Goal: Book appointment/travel/reservation

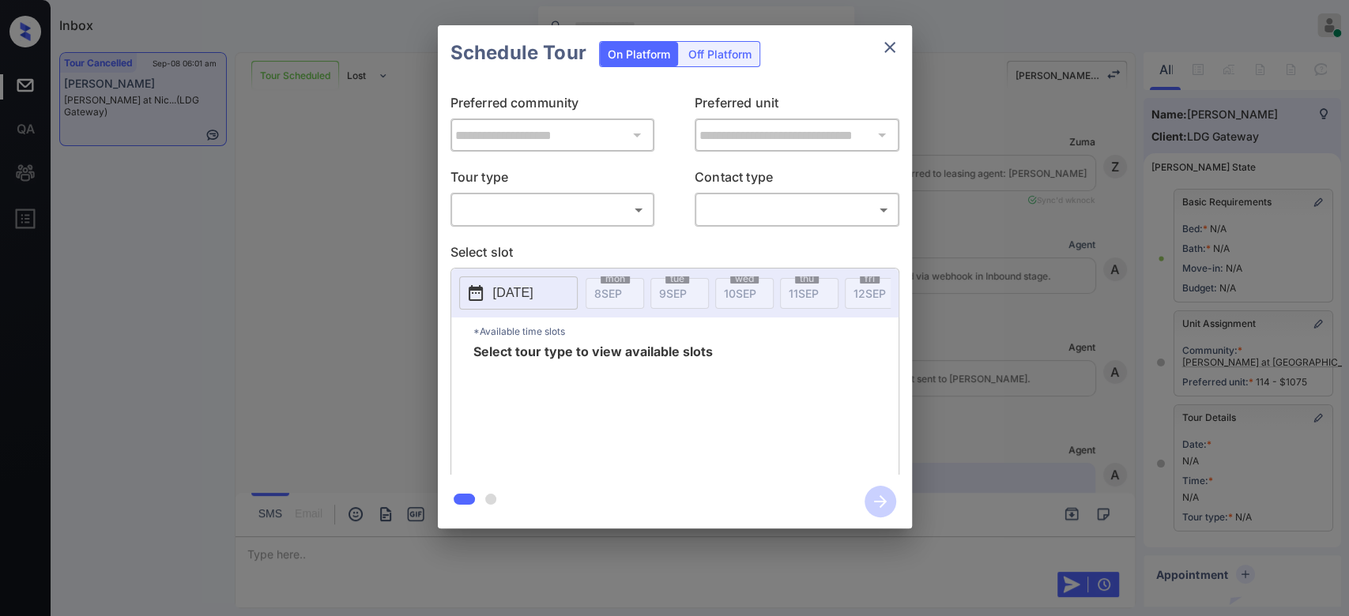
scroll to position [7939, 0]
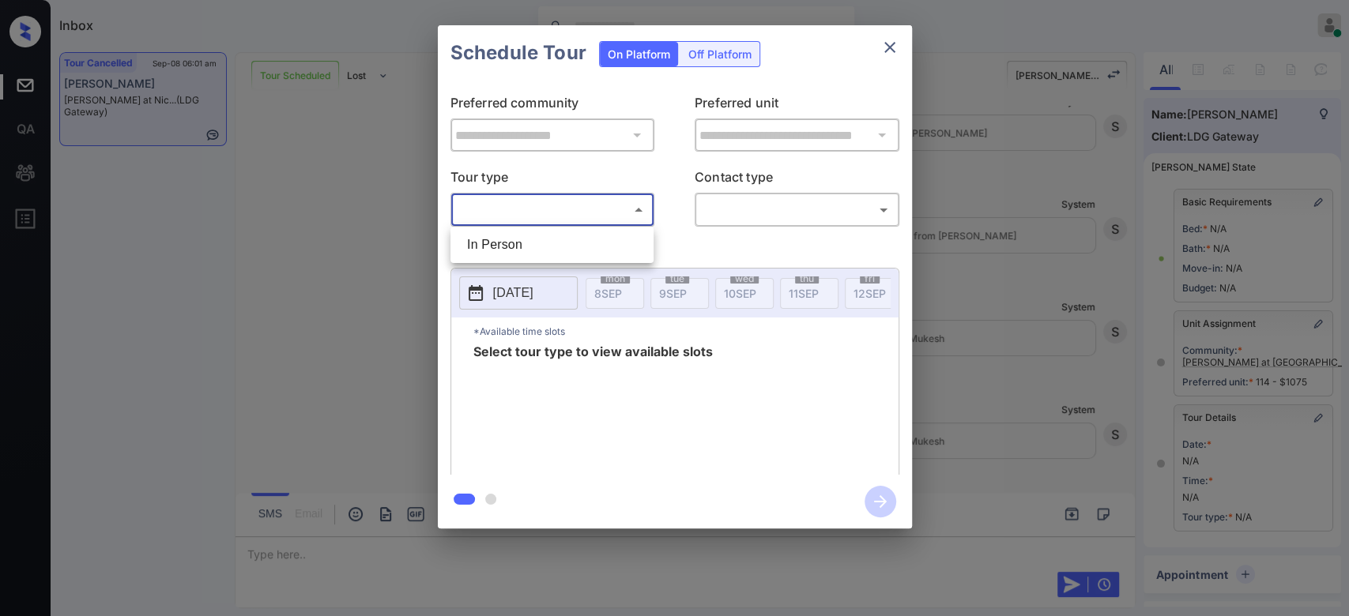
click at [623, 220] on body "Inbox Mukesh Online Set yourself offline Set yourself on break Profile Switch t…" at bounding box center [674, 308] width 1349 height 616
click at [562, 244] on li "In Person" at bounding box center [551, 245] width 195 height 28
type input "********"
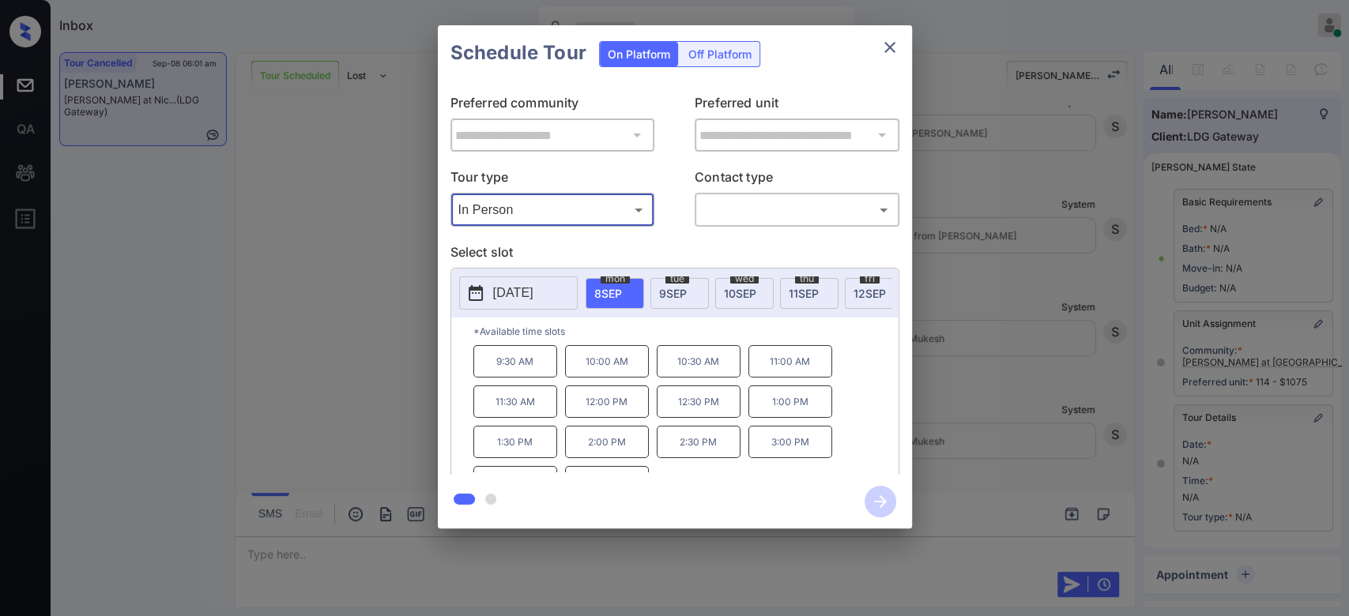
scroll to position [1, 0]
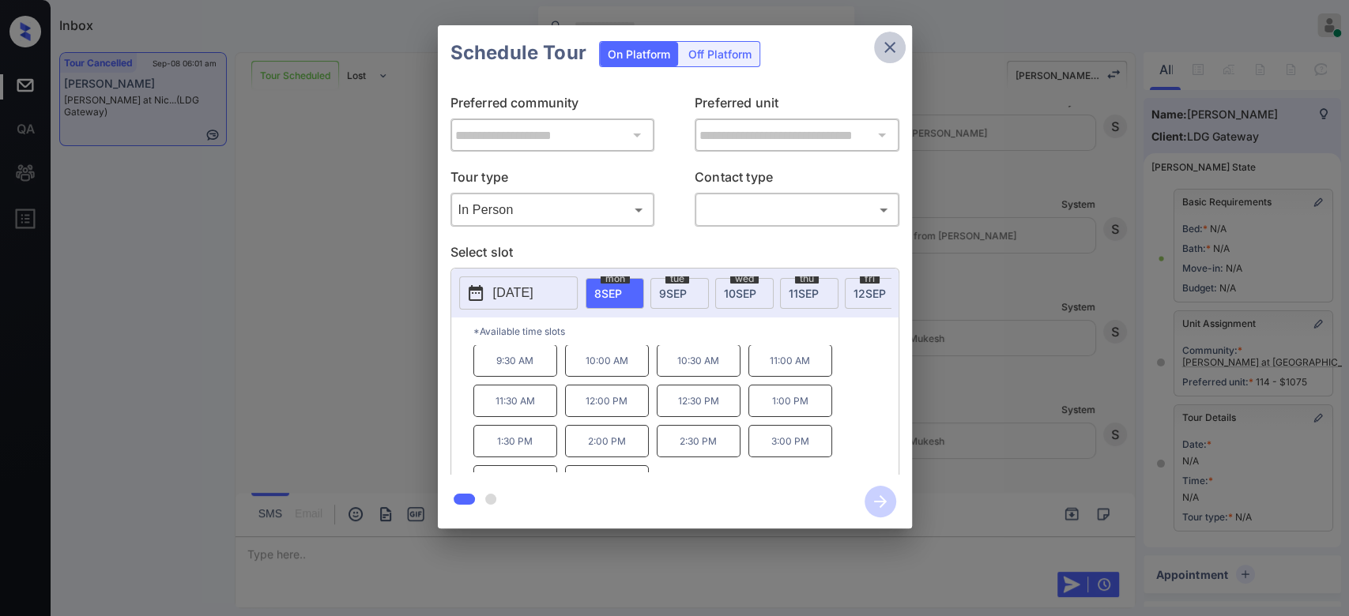
click at [885, 49] on icon "close" at bounding box center [889, 47] width 19 height 19
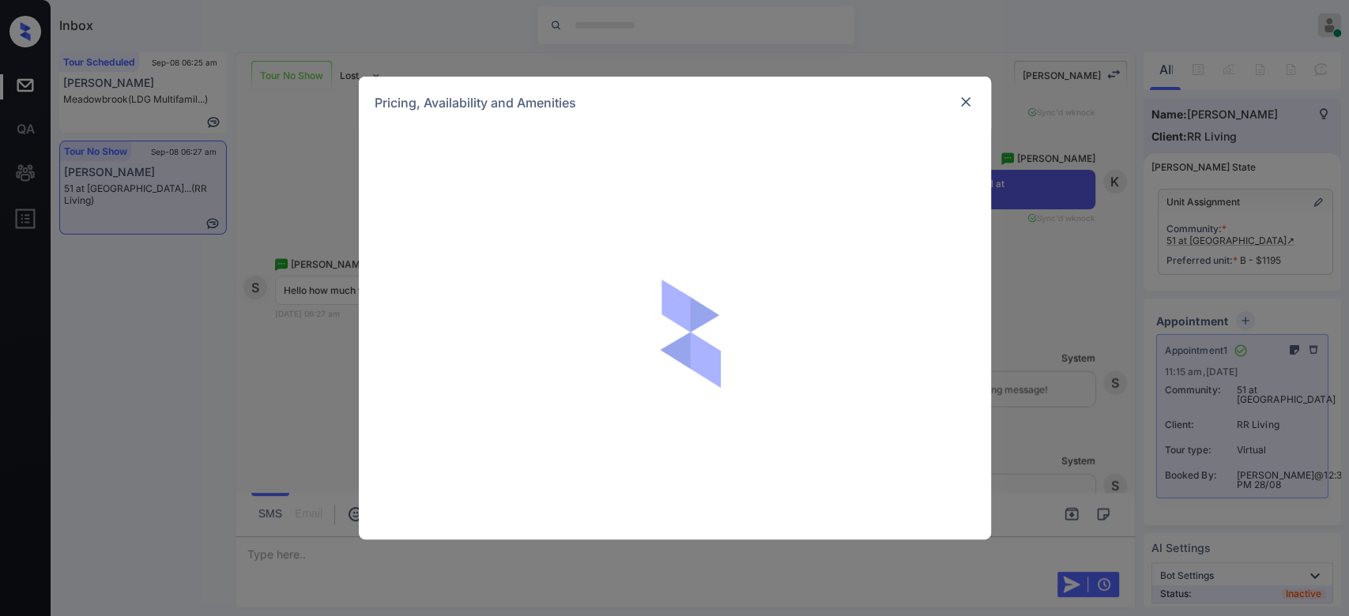
scroll to position [2, 0]
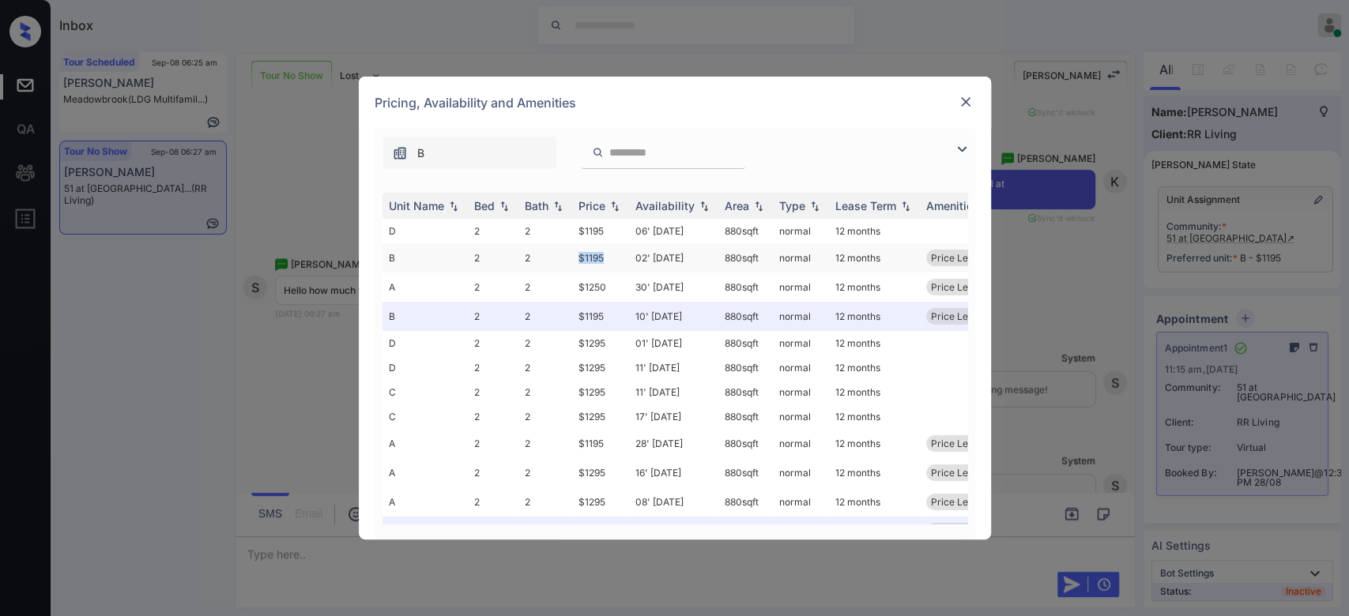
drag, startPoint x: 611, startPoint y: 260, endPoint x: 574, endPoint y: 260, distance: 37.1
click at [574, 260] on td "$1195" at bounding box center [600, 257] width 57 height 29
copy td "$1195"
click at [969, 100] on img at bounding box center [965, 102] width 16 height 16
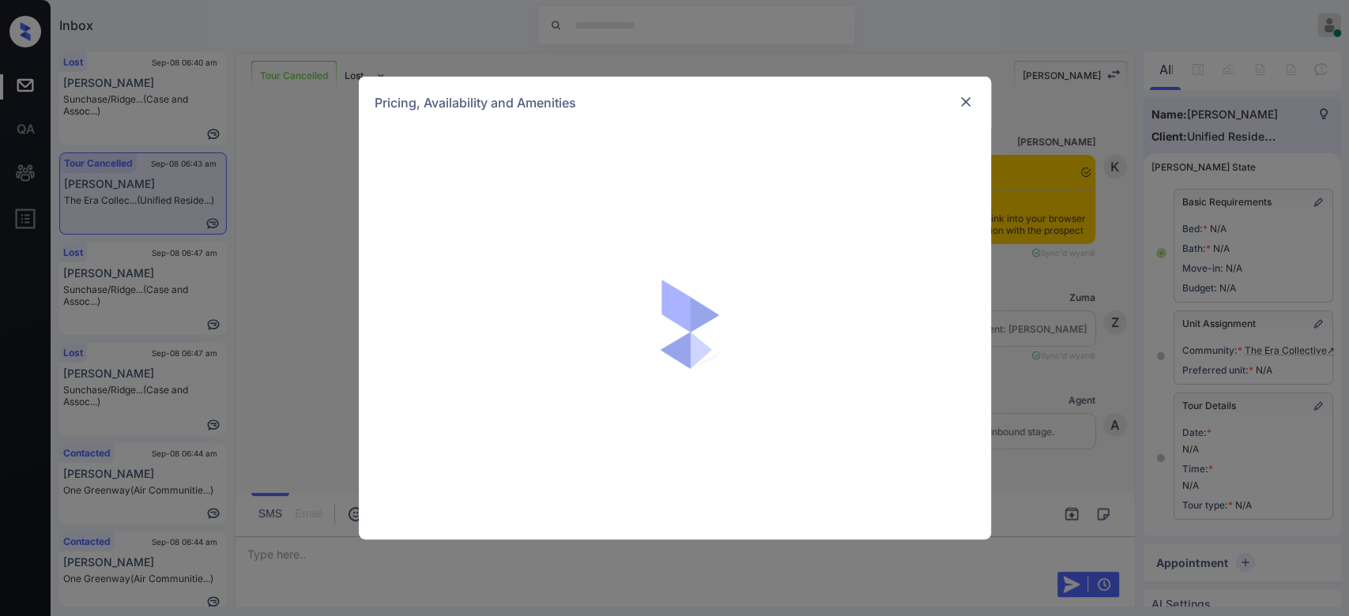
scroll to position [626, 0]
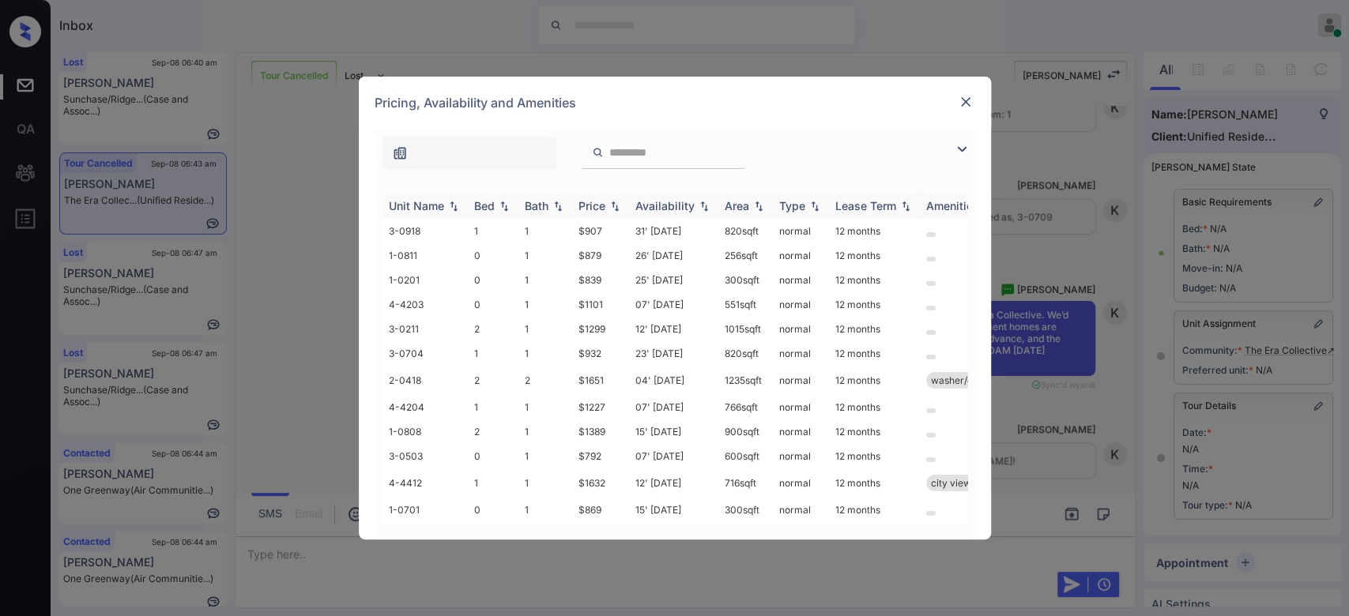
click at [608, 210] on img at bounding box center [615, 206] width 16 height 11
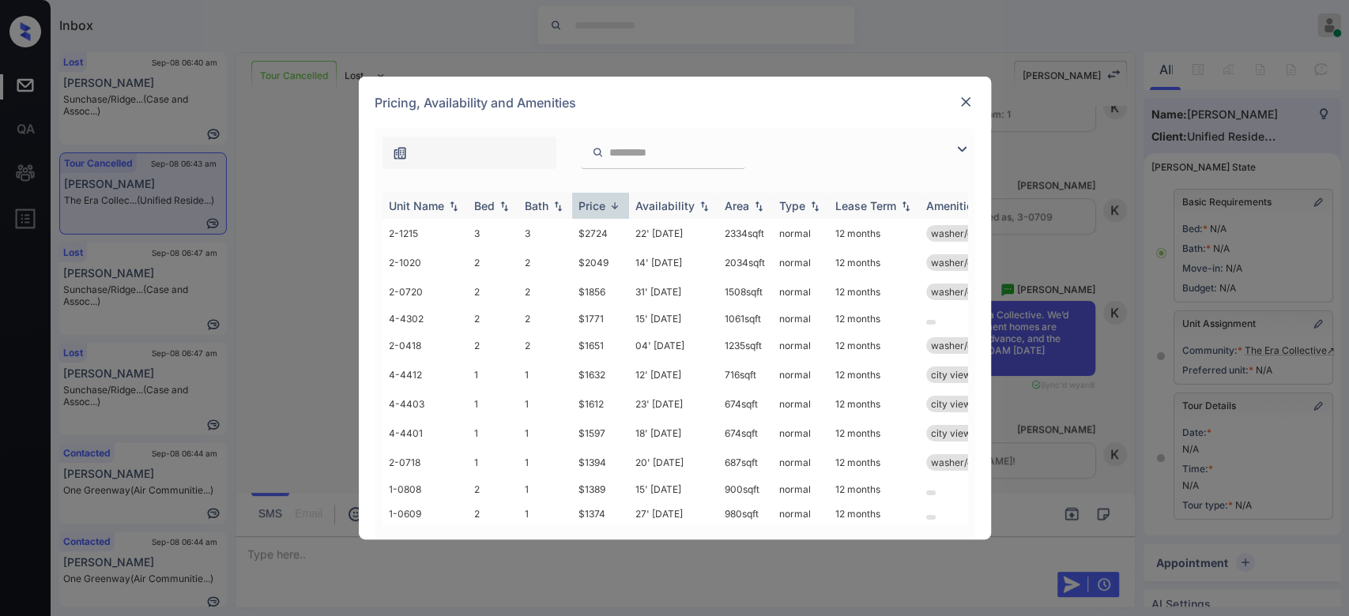
click at [608, 210] on img at bounding box center [615, 206] width 16 height 12
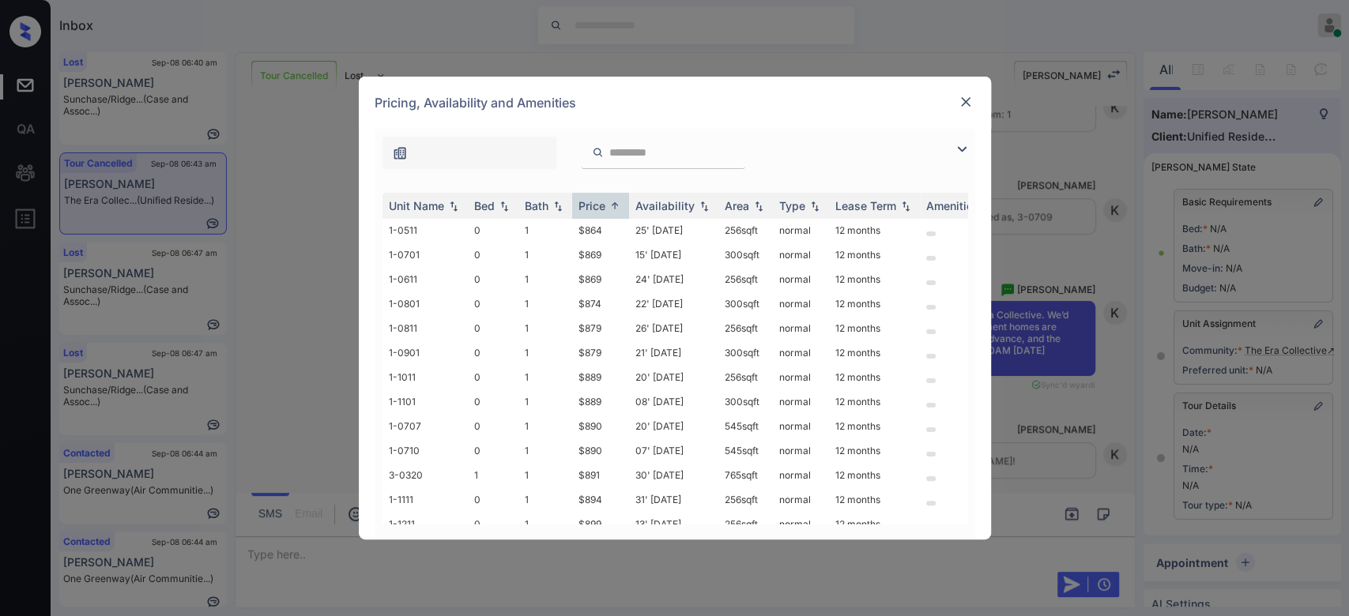
scroll to position [227, 0]
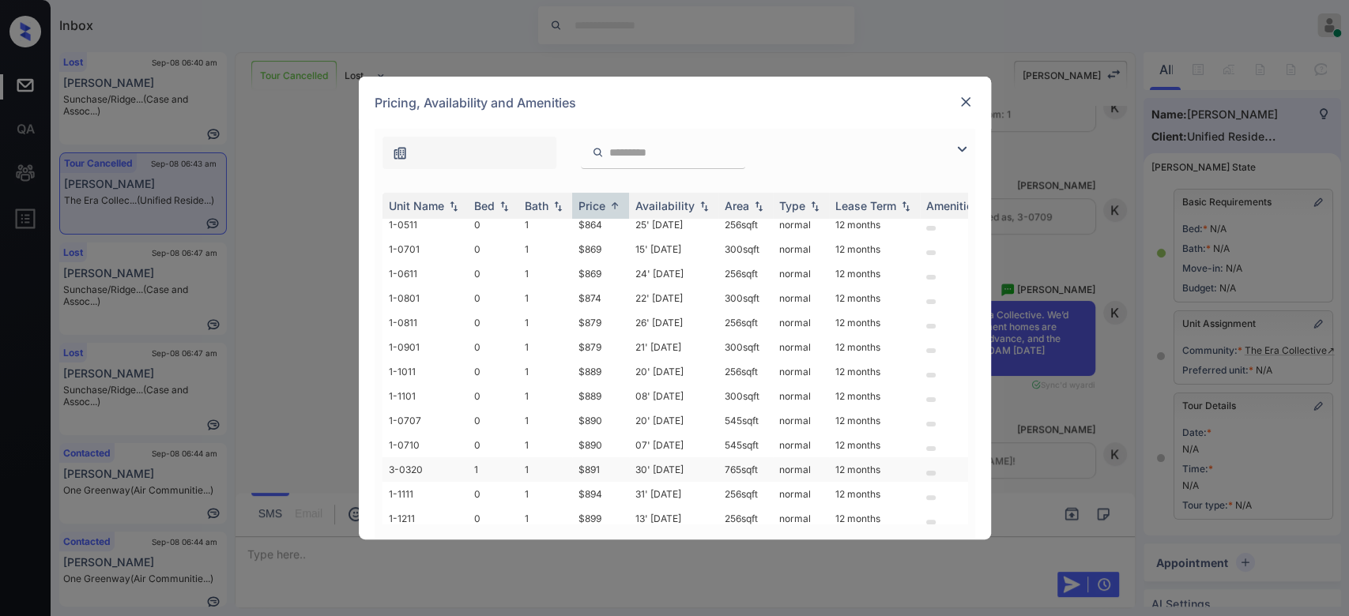
click at [584, 469] on td "$891" at bounding box center [600, 469] width 57 height 24
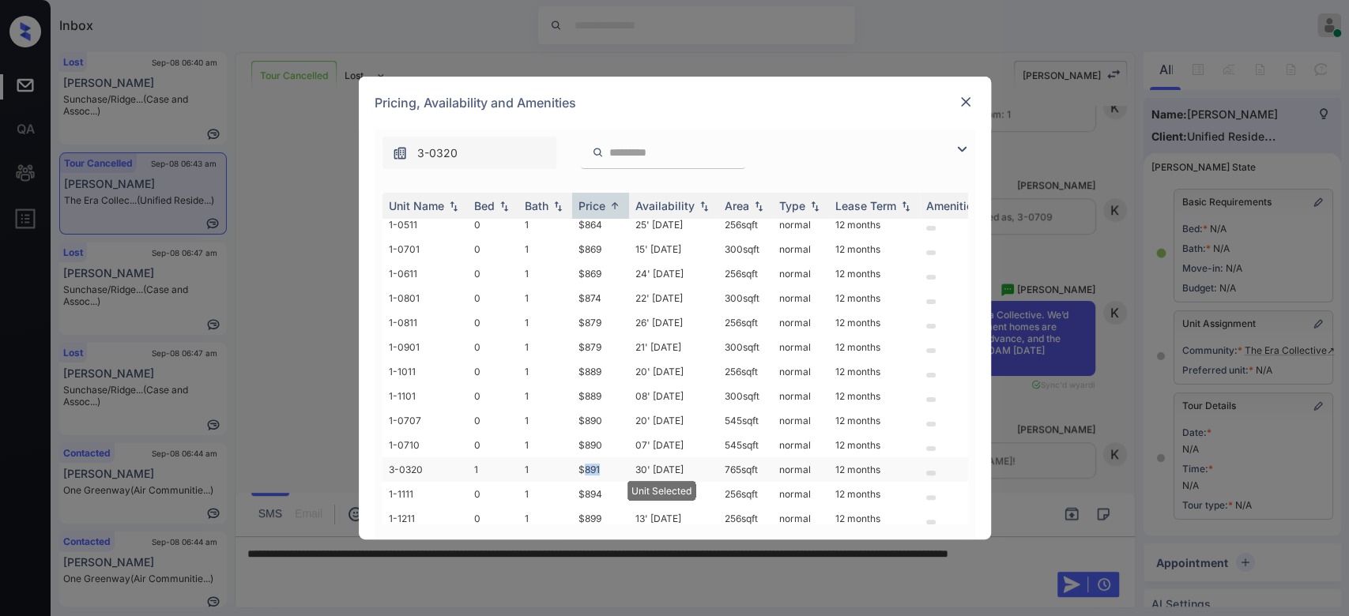
click at [584, 469] on td "$891" at bounding box center [600, 469] width 57 height 24
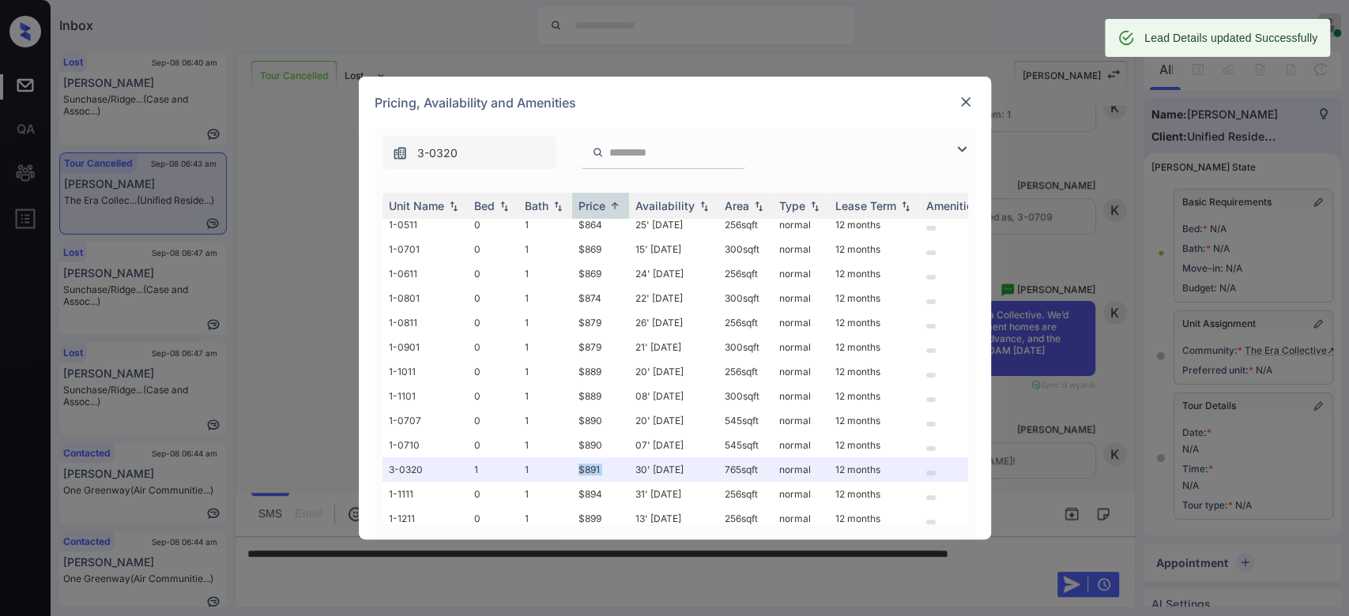
click at [965, 107] on img at bounding box center [965, 102] width 16 height 16
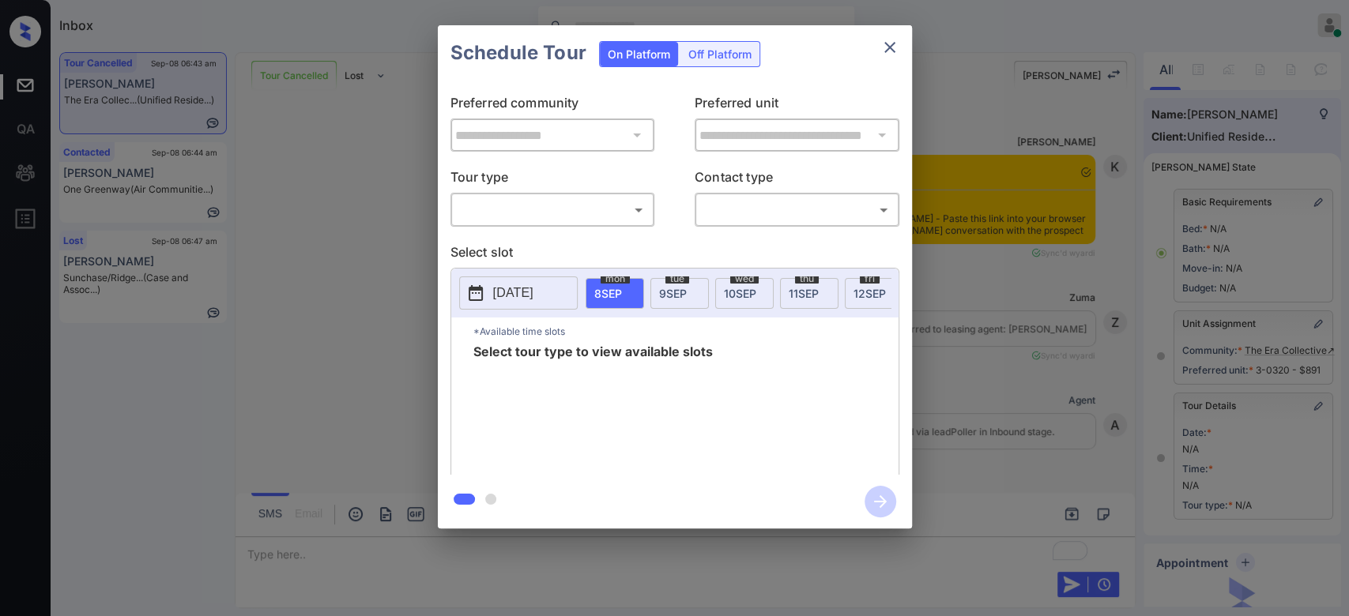
scroll to position [6225, 0]
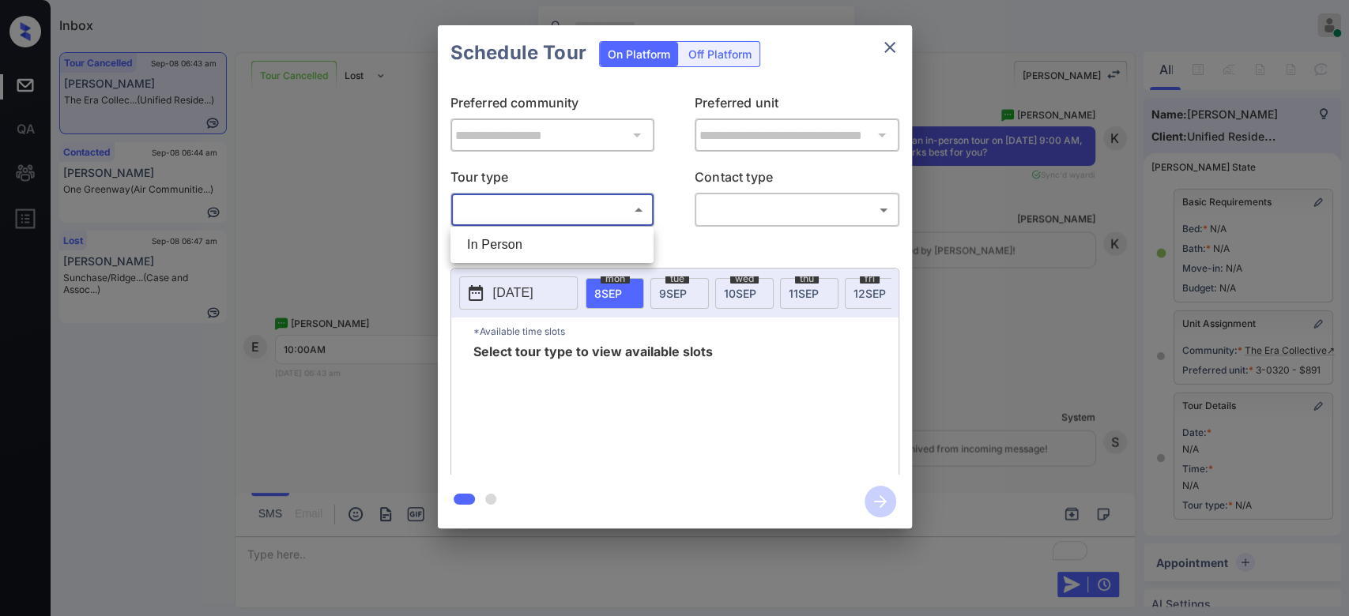
click at [603, 211] on body "Inbox Mukesh Online Set yourself offline Set yourself on break Profile Switch t…" at bounding box center [674, 308] width 1349 height 616
click at [517, 248] on li "In Person" at bounding box center [551, 245] width 195 height 28
type input "********"
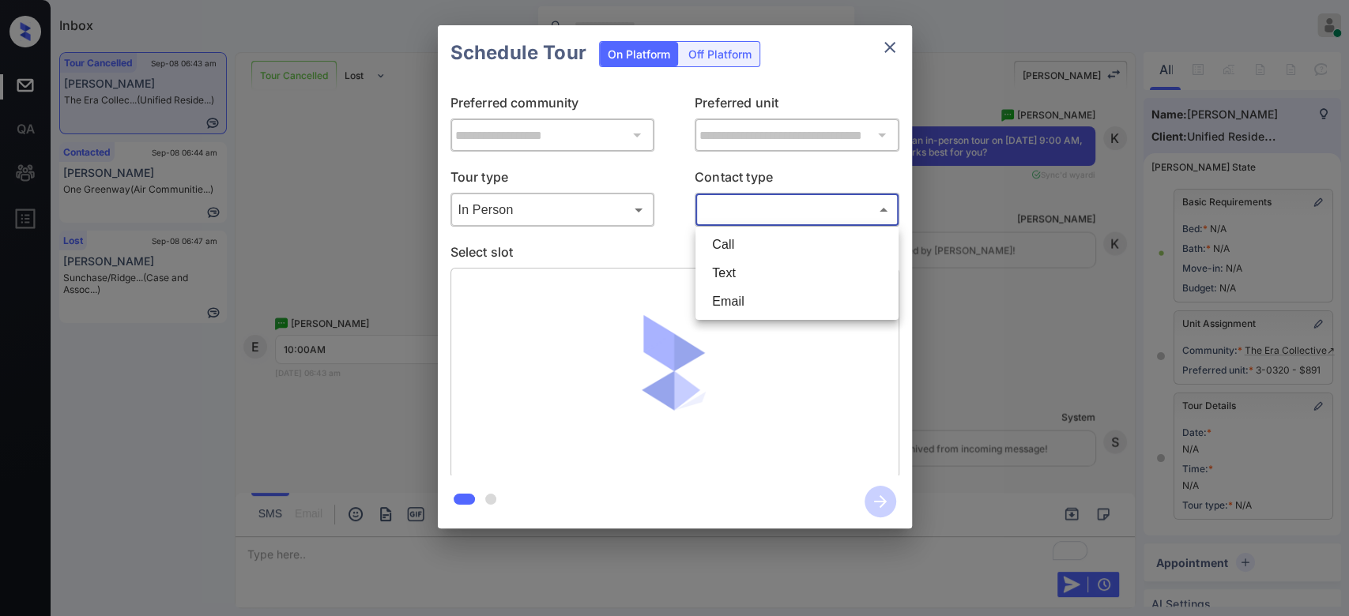
click at [750, 205] on body "Inbox Mukesh Online Set yourself offline Set yourself on break Profile Switch t…" at bounding box center [674, 308] width 1349 height 616
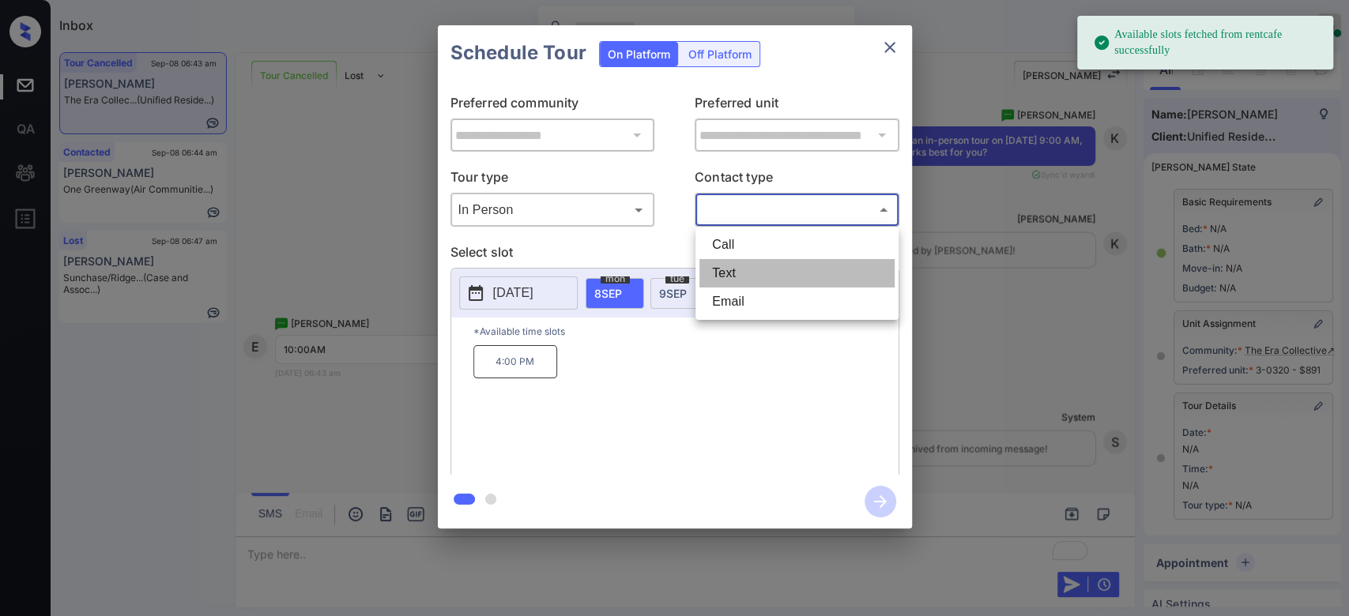
click at [753, 269] on li "Text" at bounding box center [796, 273] width 195 height 28
type input "****"
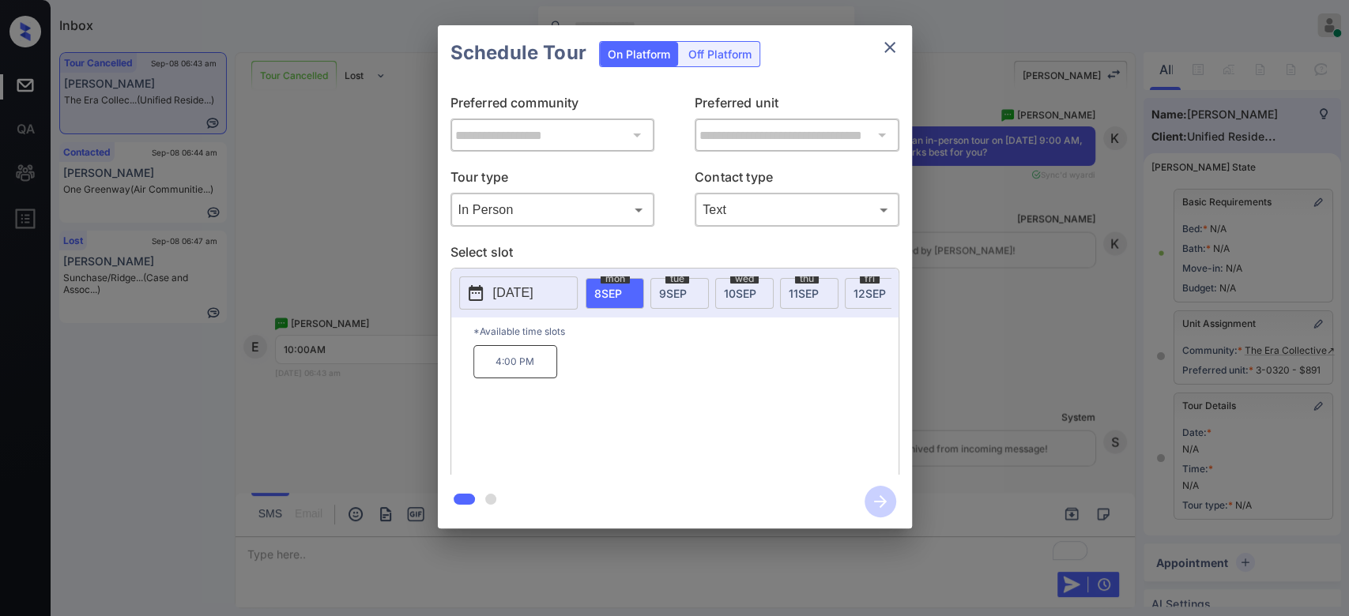
click at [533, 299] on p "[DATE]" at bounding box center [513, 293] width 40 height 19
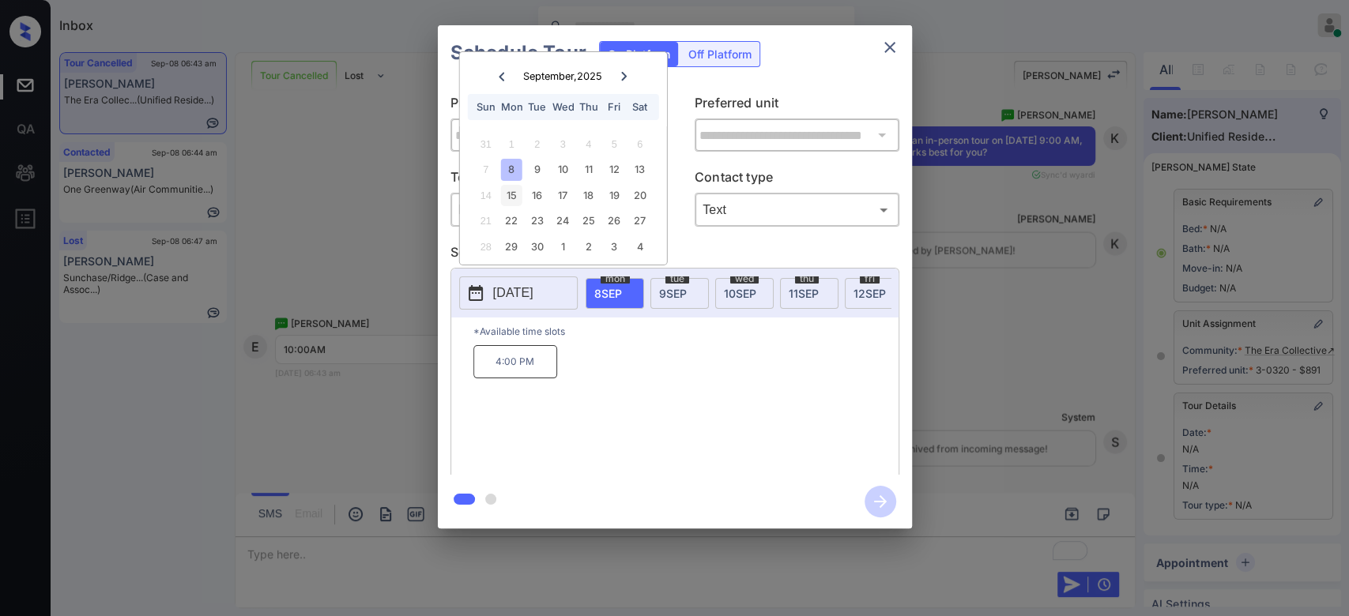
click at [515, 196] on div "15" at bounding box center [511, 195] width 21 height 21
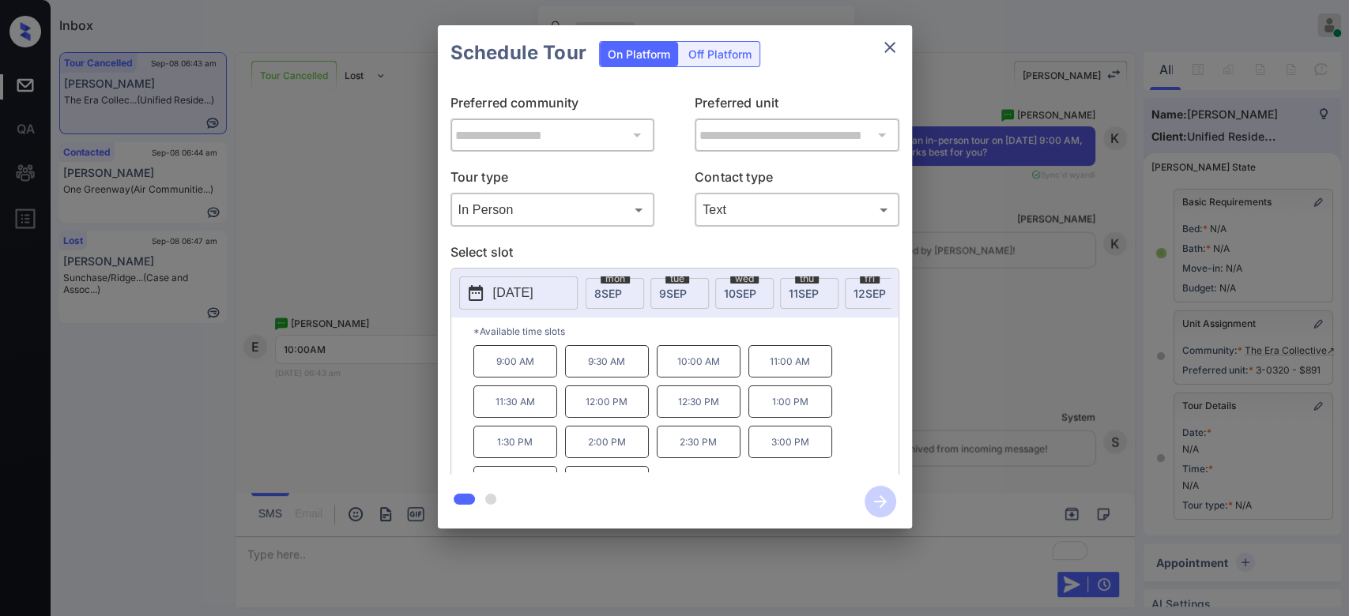
click at [700, 378] on p "10:00 AM" at bounding box center [698, 361] width 84 height 32
click at [872, 507] on icon "button" at bounding box center [880, 502] width 32 height 32
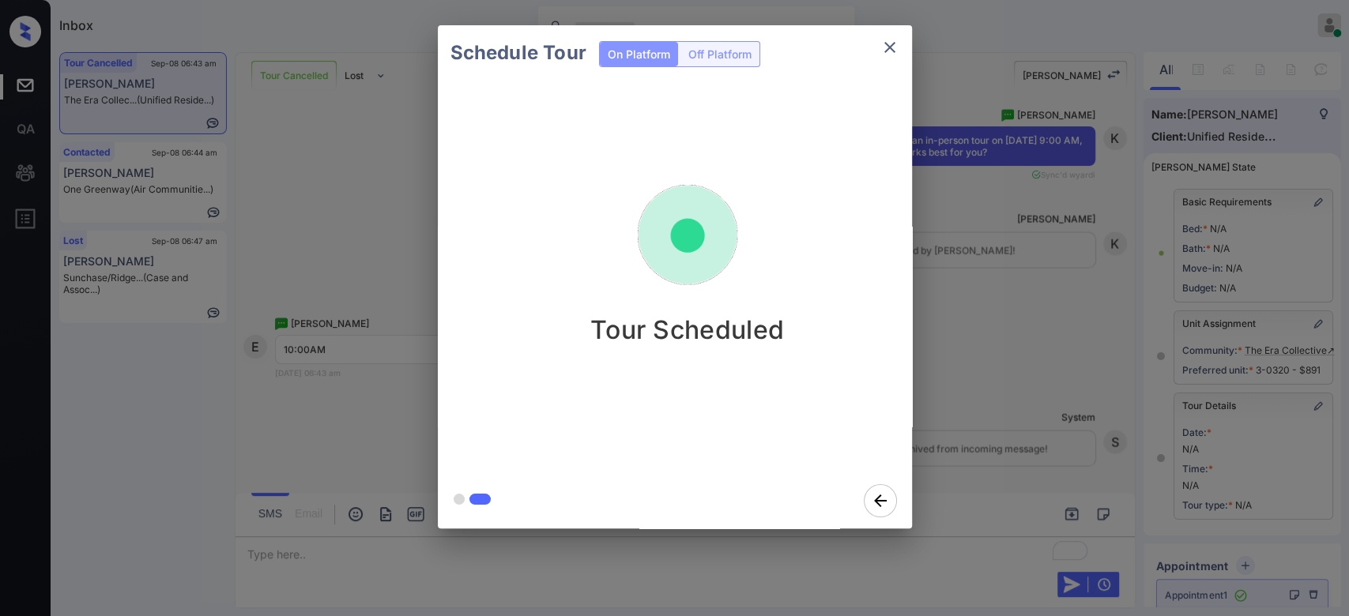
click at [973, 346] on div "Schedule Tour On Platform Off Platform Tour Scheduled" at bounding box center [674, 277] width 1349 height 554
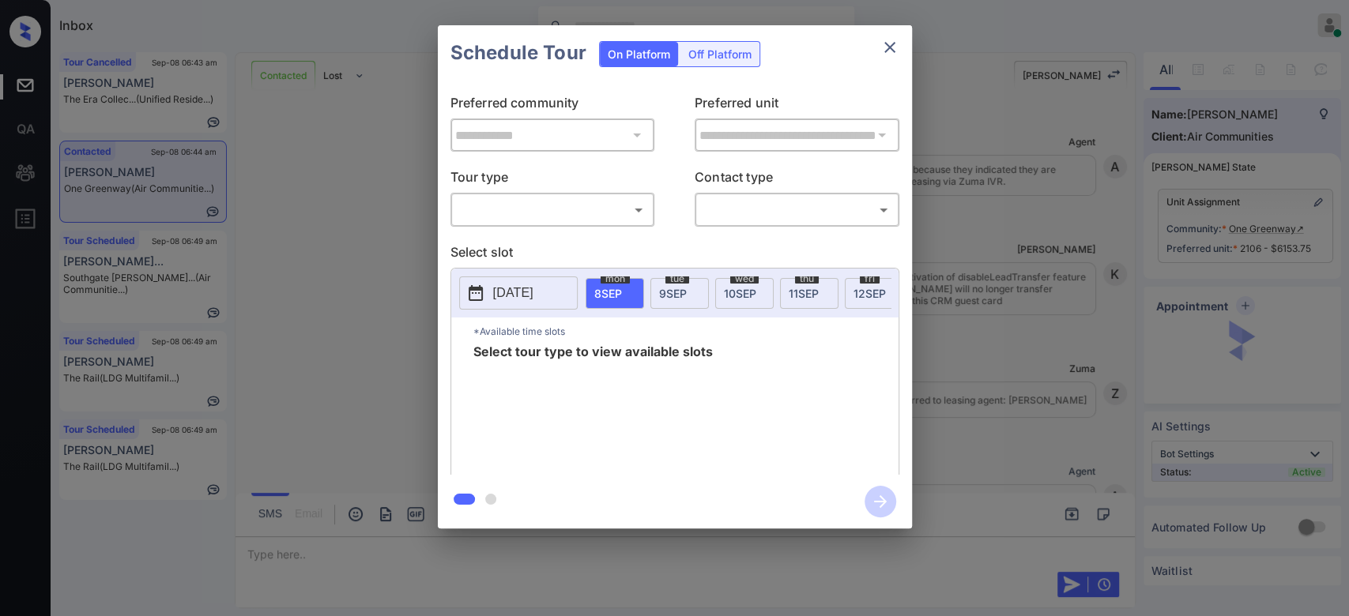
scroll to position [0, 6]
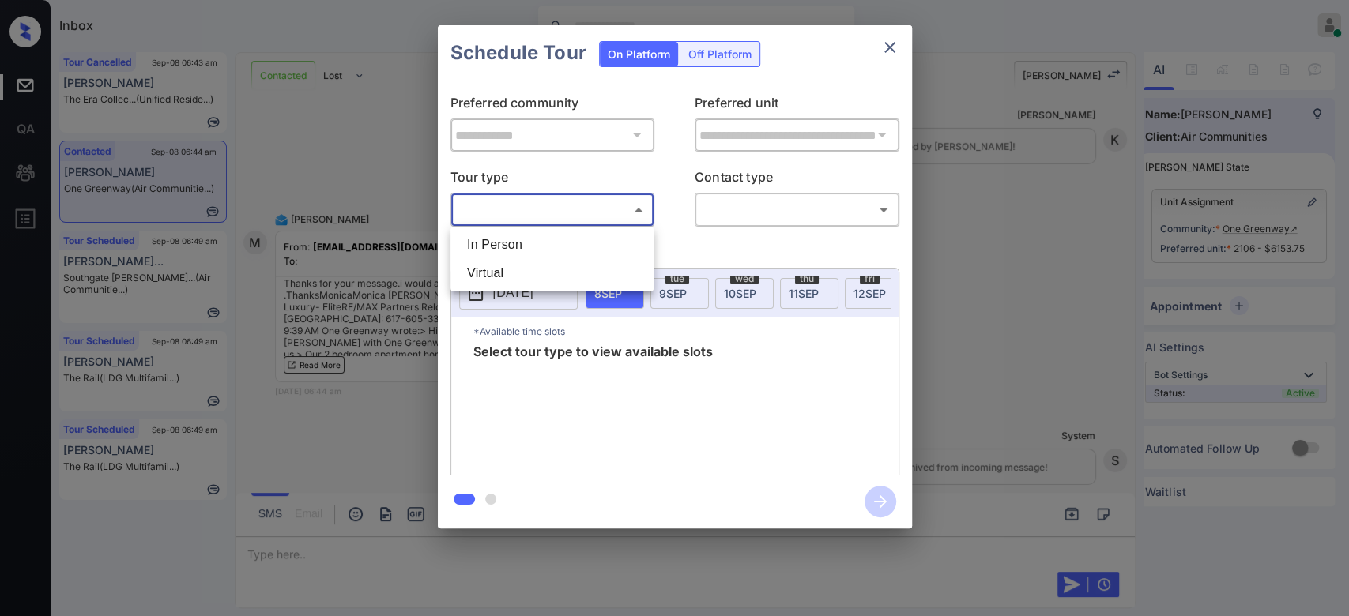
click at [577, 212] on body "Inbox Mukesh Online Set yourself offline Set yourself on break Profile Switch t…" at bounding box center [674, 308] width 1349 height 616
click at [525, 242] on li "In Person" at bounding box center [551, 245] width 195 height 28
type input "********"
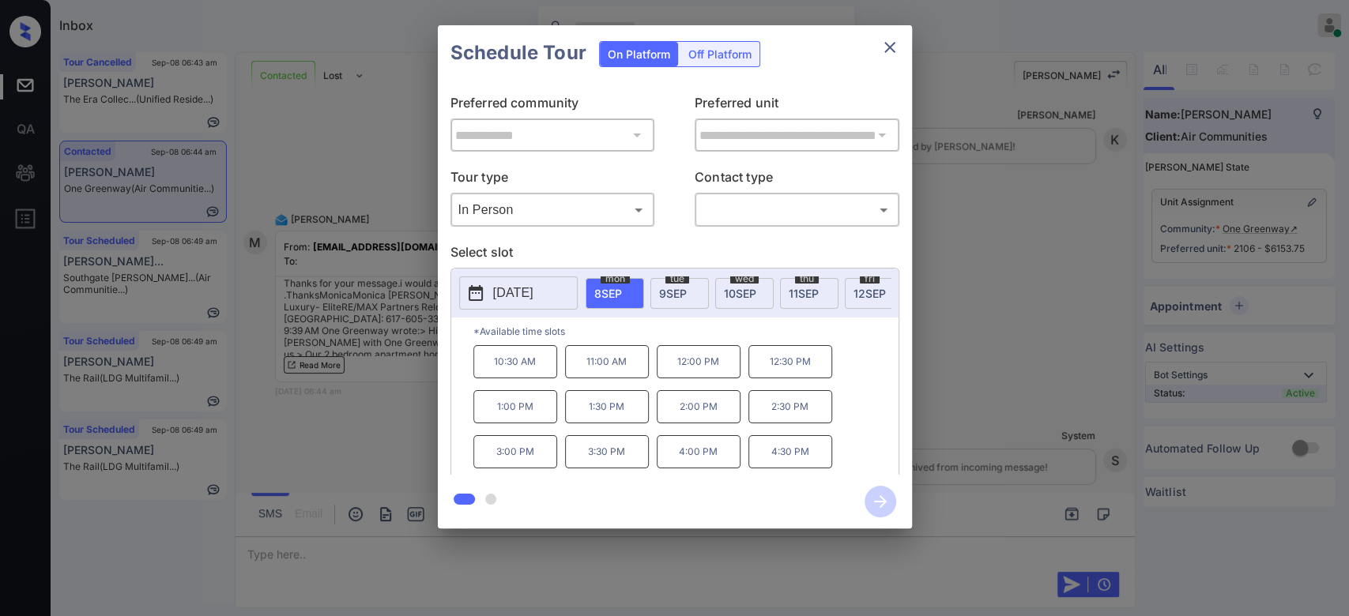
click at [685, 299] on div "tue 9 SEP" at bounding box center [679, 293] width 58 height 31
click at [888, 50] on icon "close" at bounding box center [889, 47] width 19 height 19
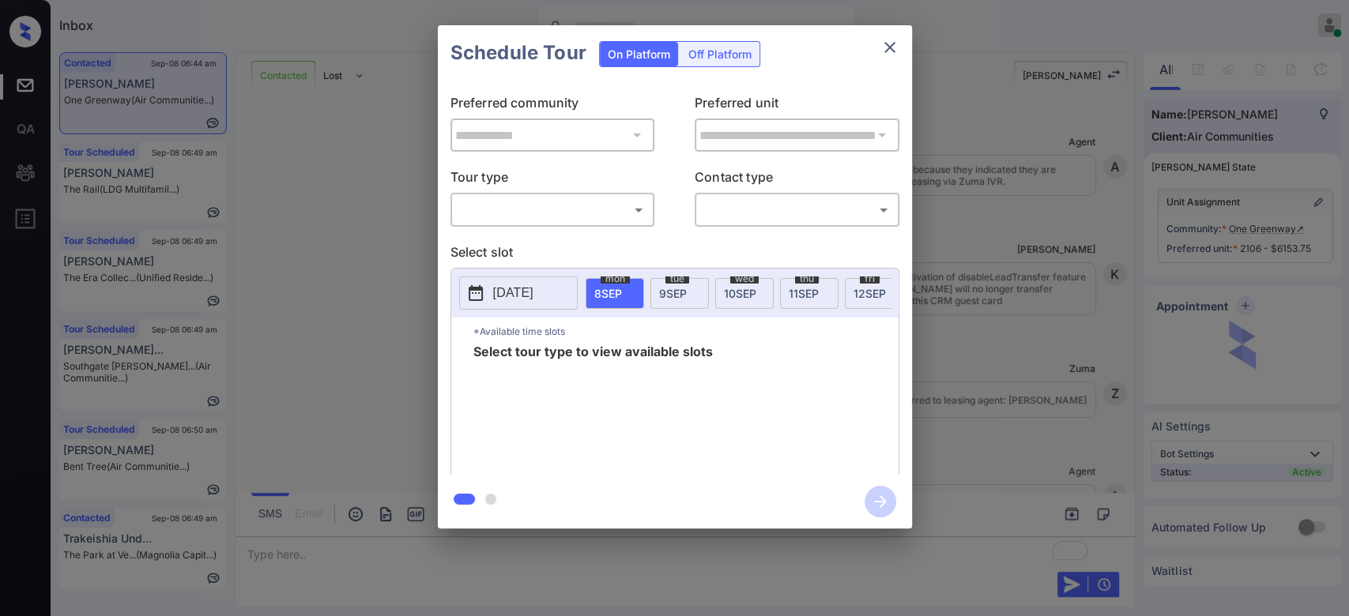
scroll to position [3963, 0]
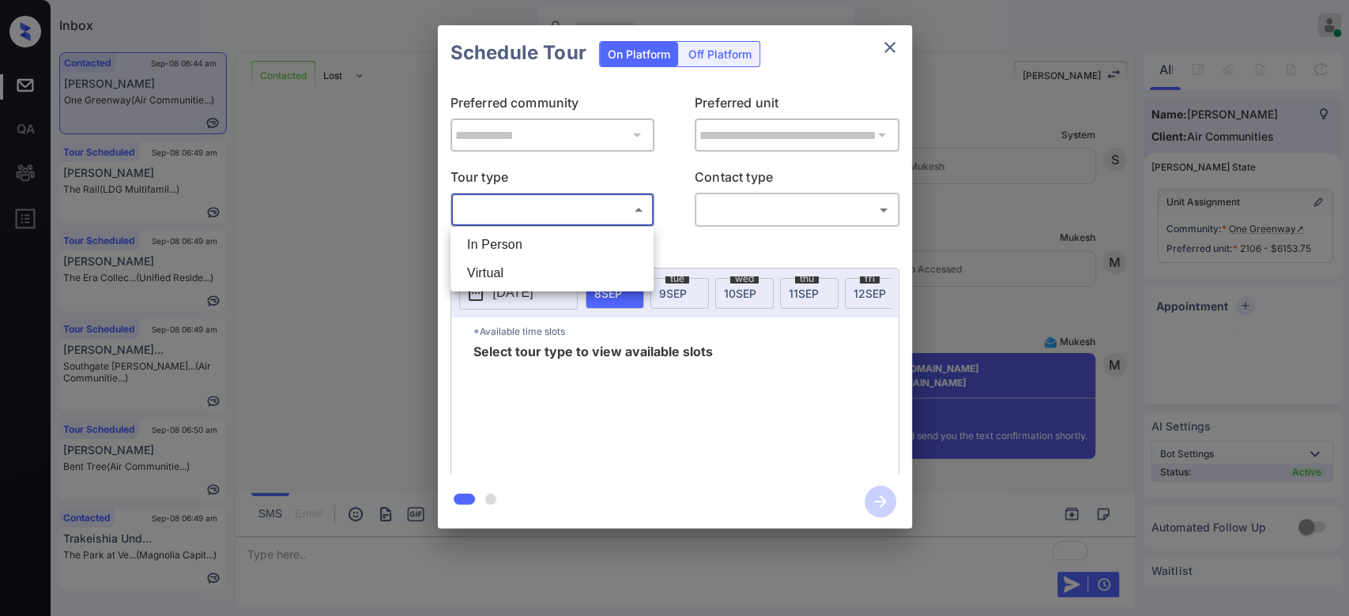
drag, startPoint x: 484, startPoint y: 205, endPoint x: 492, endPoint y: 241, distance: 36.4
click at [492, 241] on body "Inbox Mukesh Online Set yourself offline Set yourself on break Profile Switch t…" at bounding box center [674, 308] width 1349 height 616
click at [492, 241] on li "In Person" at bounding box center [551, 245] width 195 height 28
type input "********"
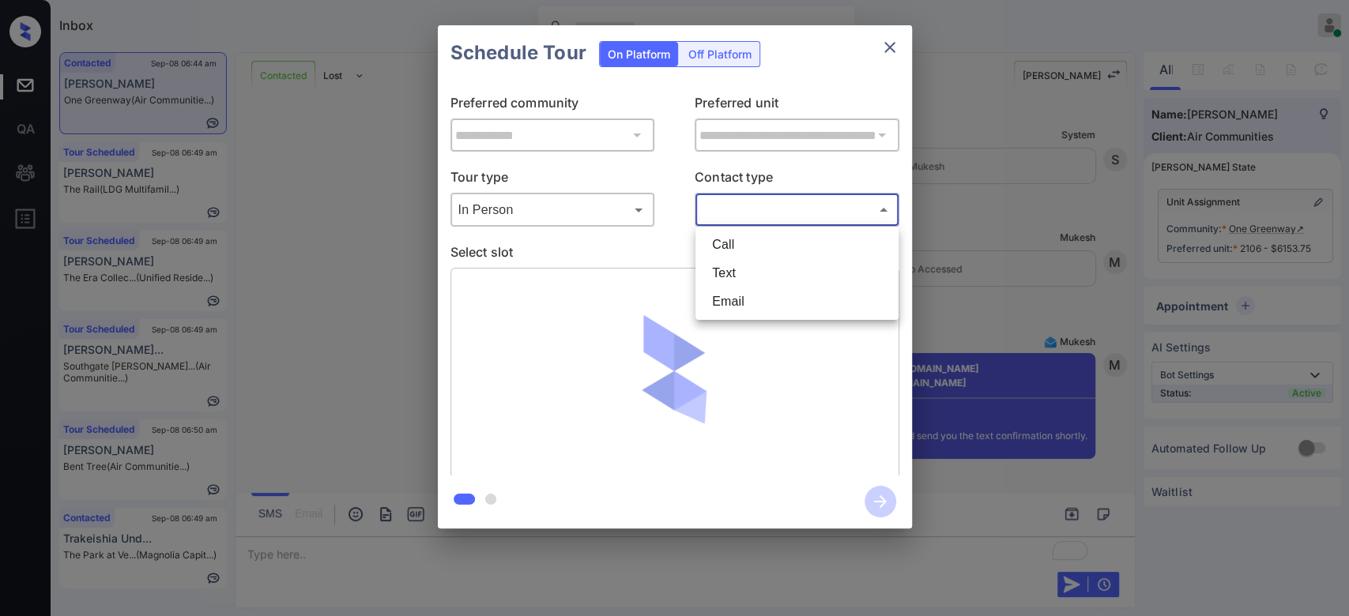
drag, startPoint x: 763, startPoint y: 214, endPoint x: 738, endPoint y: 269, distance: 60.1
click at [738, 269] on body "Inbox Mukesh Online Set yourself offline Set yourself on break Profile Switch t…" at bounding box center [674, 308] width 1349 height 616
click at [738, 269] on li "Text" at bounding box center [796, 273] width 195 height 28
type input "****"
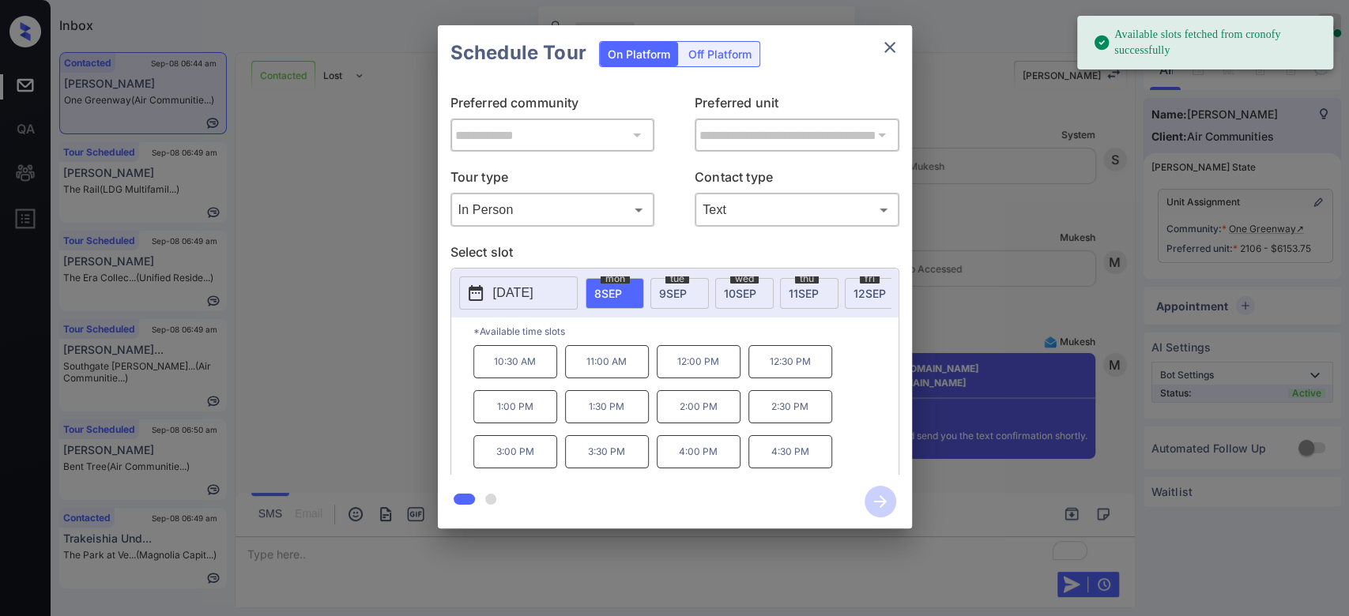
click at [674, 299] on div "tue 9 SEP" at bounding box center [679, 293] width 58 height 31
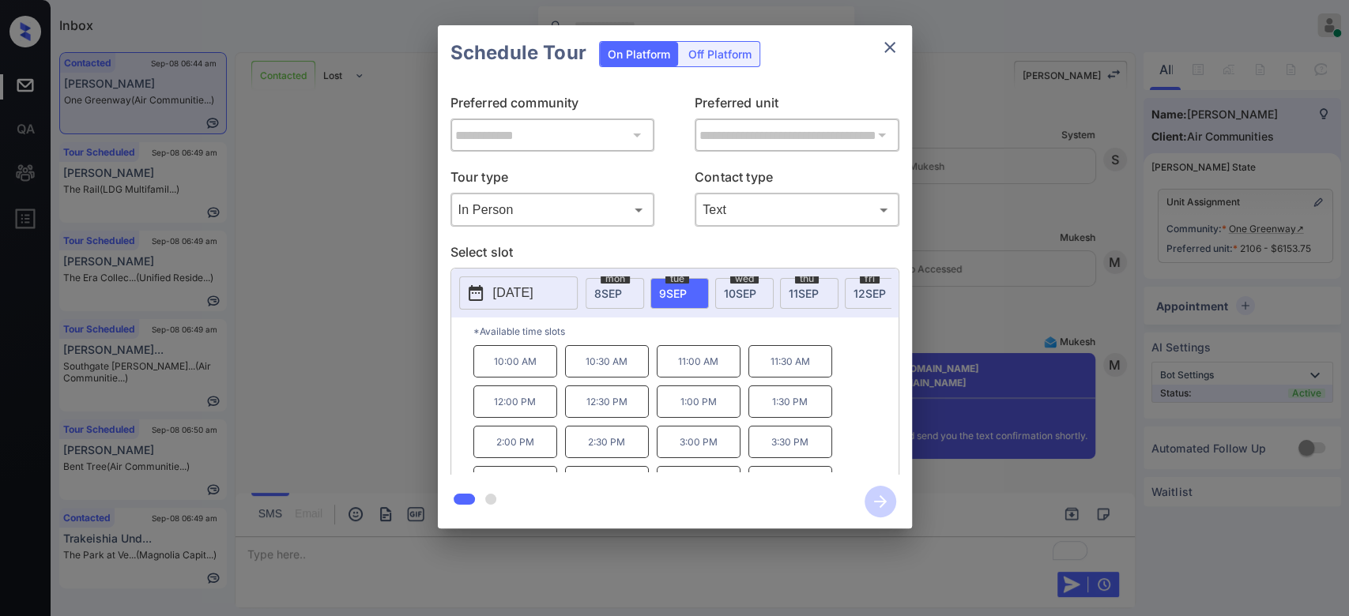
click at [527, 376] on p "10:00 AM" at bounding box center [515, 361] width 84 height 32
click at [876, 496] on icon "button" at bounding box center [880, 502] width 32 height 32
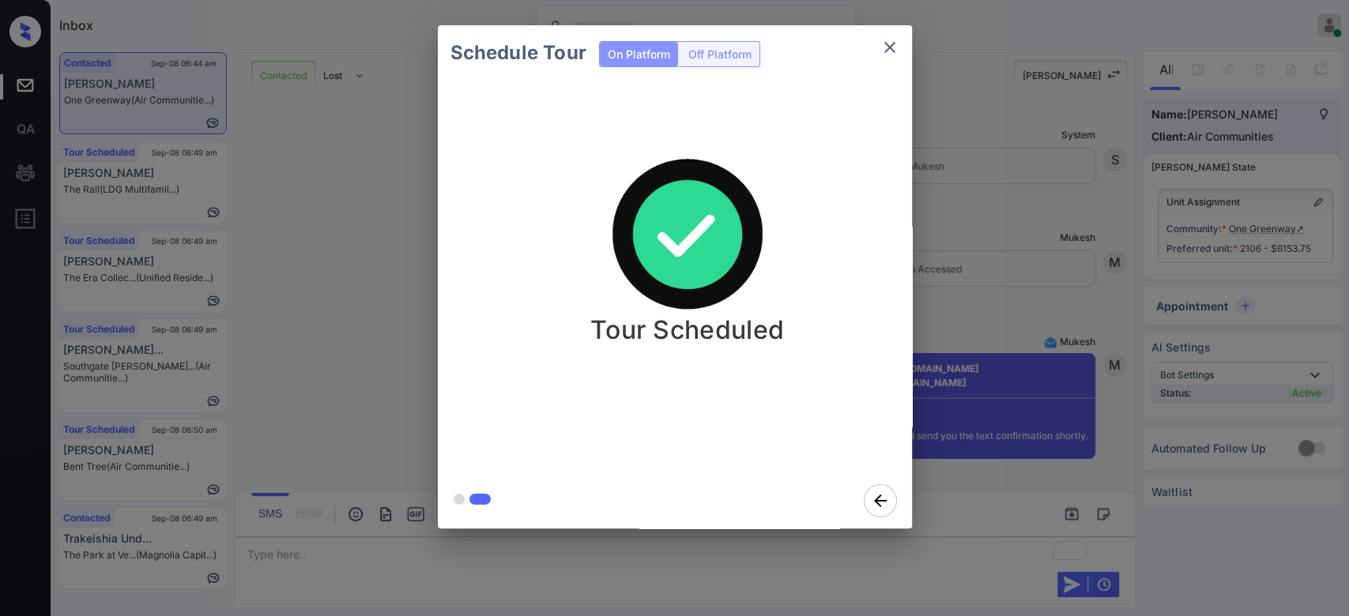
click at [980, 198] on div "Schedule Tour On Platform Off Platform Tour Scheduled" at bounding box center [674, 277] width 1349 height 554
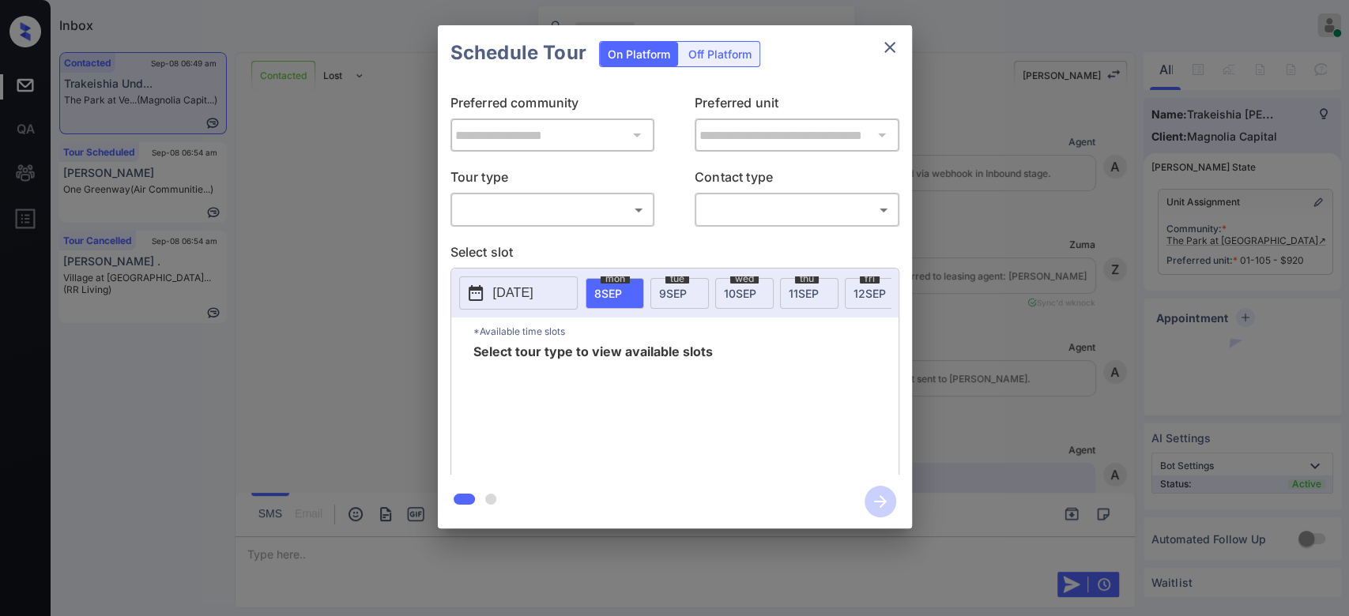
scroll to position [1757, 0]
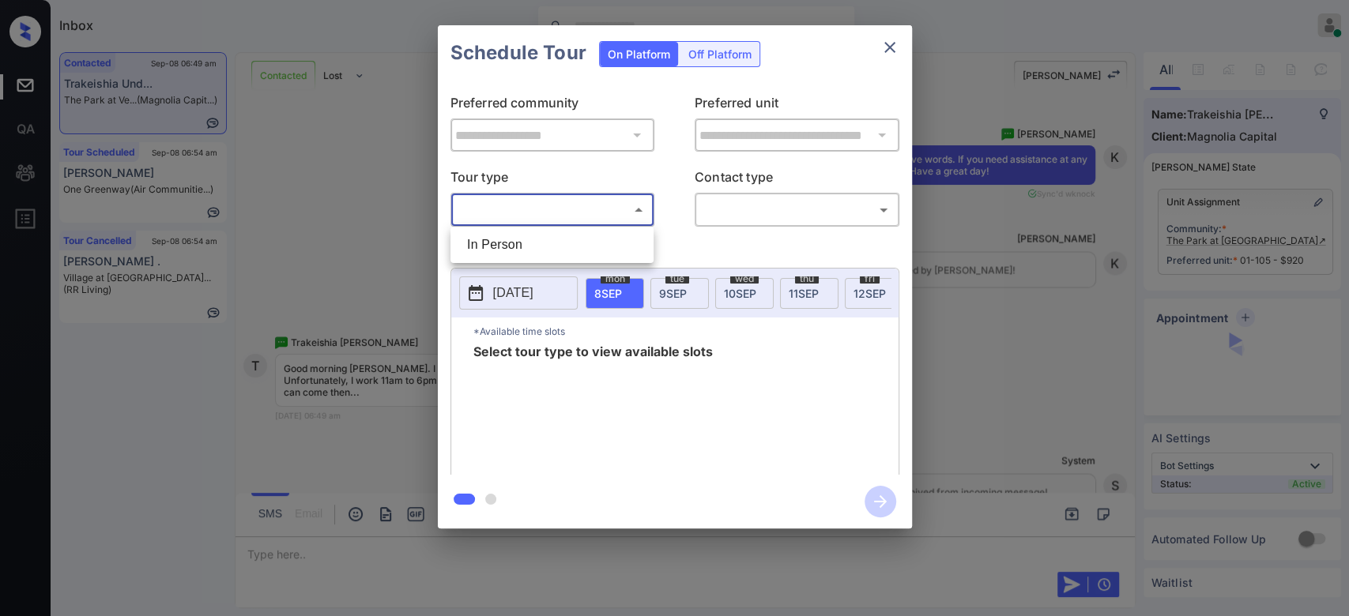
click at [569, 209] on body "Inbox Mukesh Online Set yourself offline Set yourself on break Profile Switch t…" at bounding box center [674, 308] width 1349 height 616
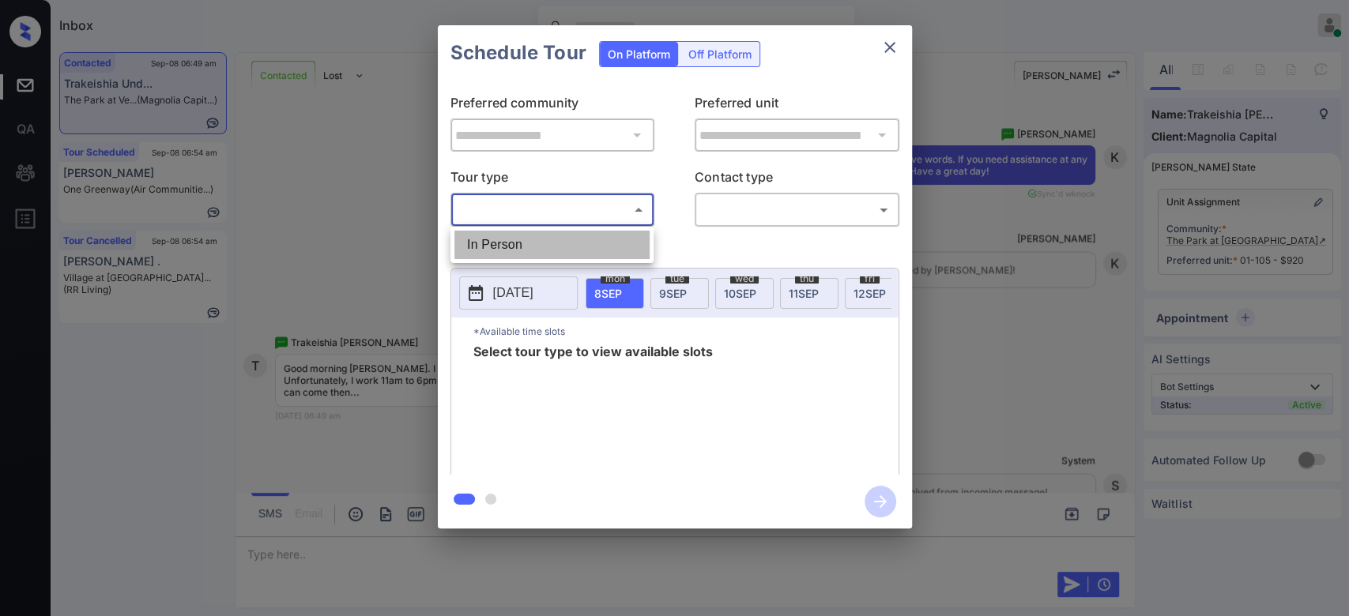
click at [549, 238] on li "In Person" at bounding box center [551, 245] width 195 height 28
type input "********"
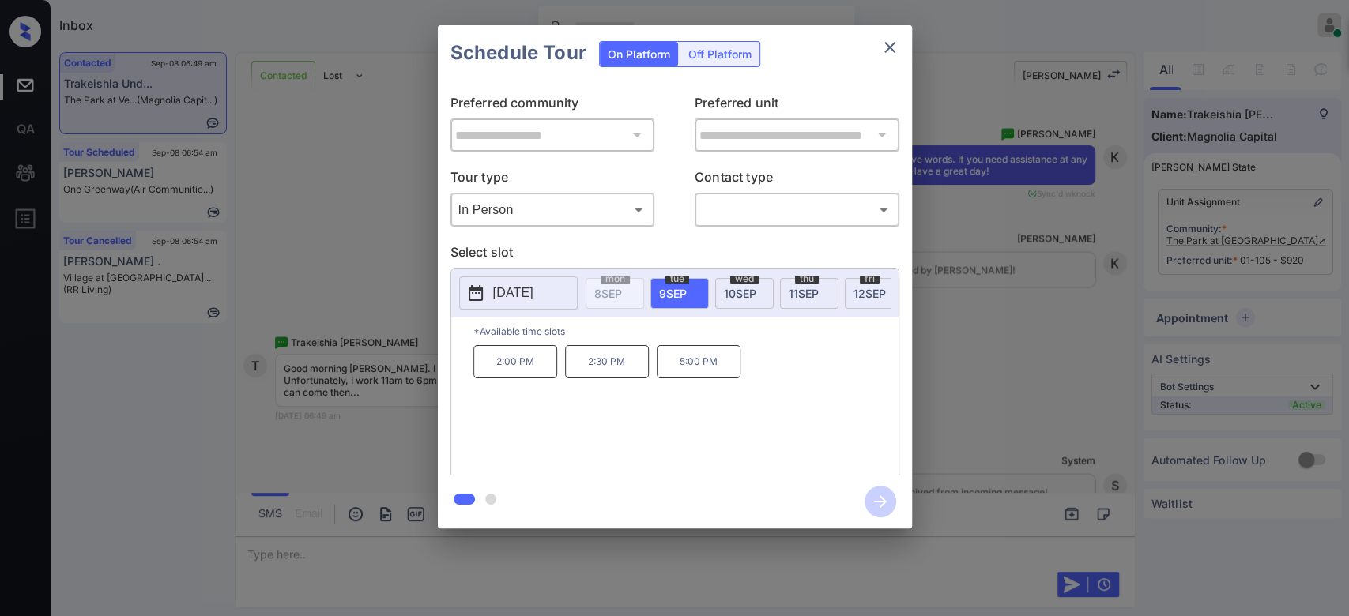
click at [754, 287] on span "[DATE]" at bounding box center [740, 293] width 32 height 13
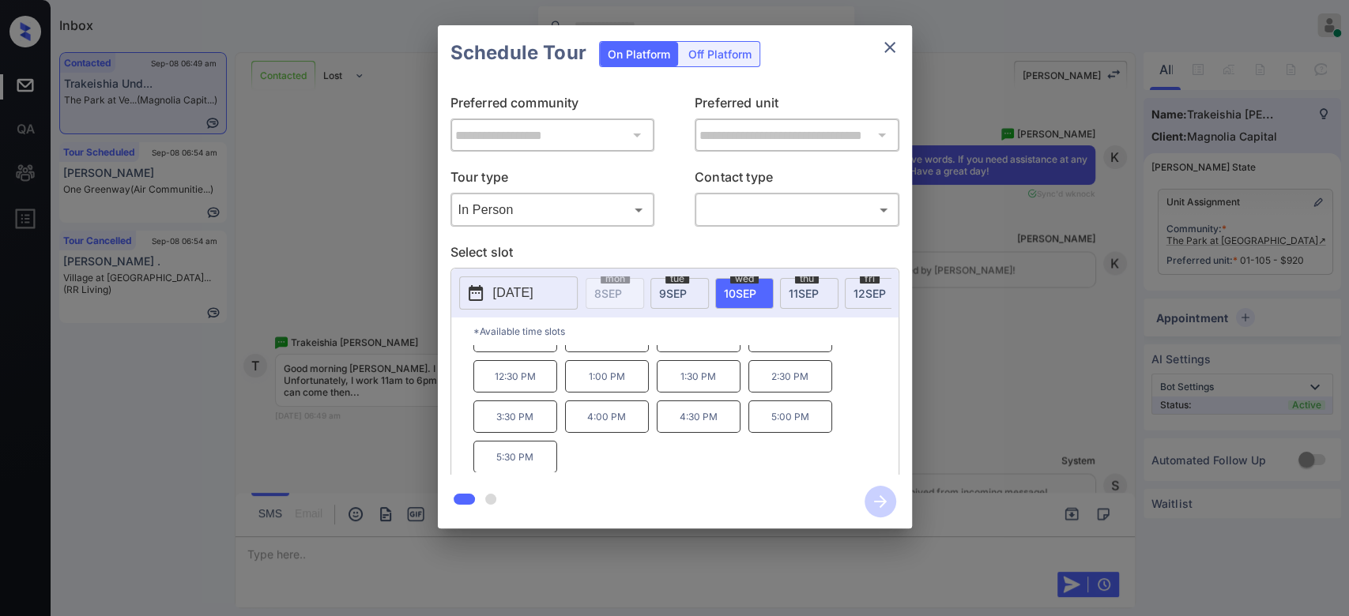
scroll to position [0, 0]
click at [890, 48] on icon "close" at bounding box center [889, 47] width 11 height 11
